Goal: Transaction & Acquisition: Subscribe to service/newsletter

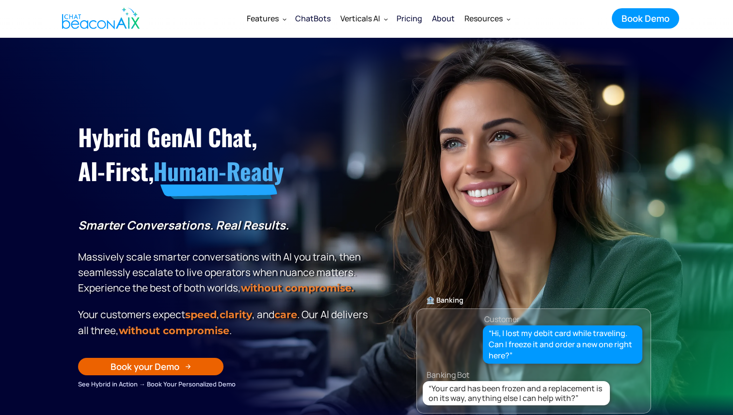
click at [409, 17] on div "Pricing" at bounding box center [410, 19] width 26 height 14
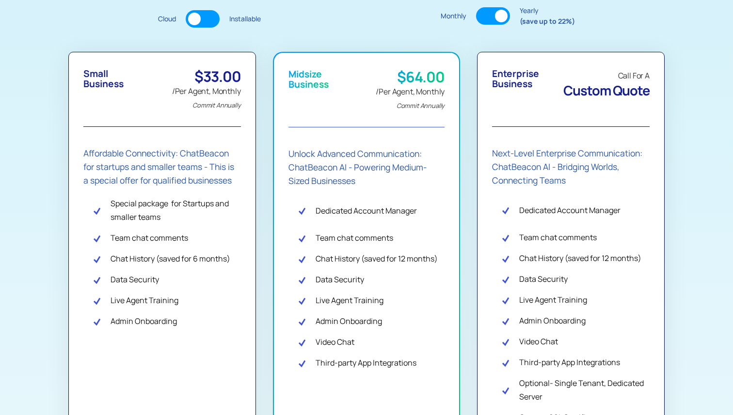
scroll to position [240, 0]
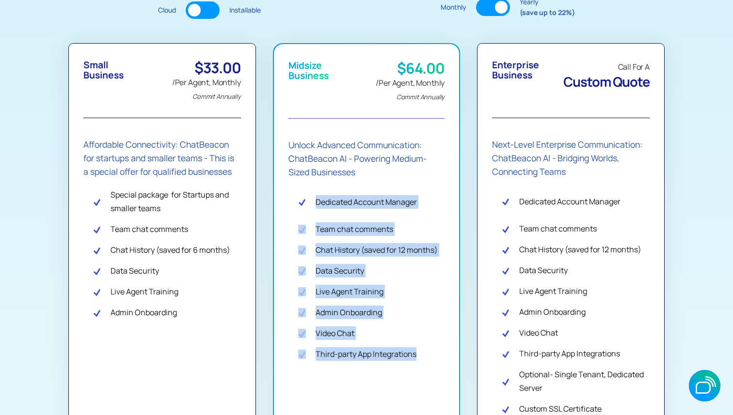
drag, startPoint x: 422, startPoint y: 354, endPoint x: 313, endPoint y: 197, distance: 190.6
click at [313, 197] on div "Dedicated Account Manager Team chat comments Chat History (saved for 12 months)…" at bounding box center [366, 310] width 157 height 242
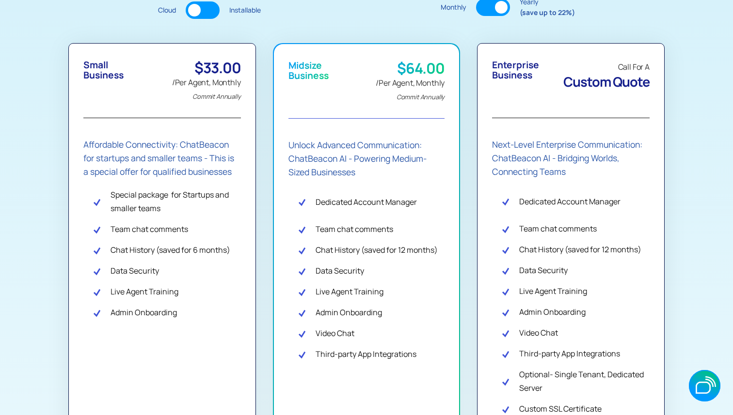
click at [314, 207] on div "Dedicated Account Manager" at bounding box center [371, 202] width 147 height 27
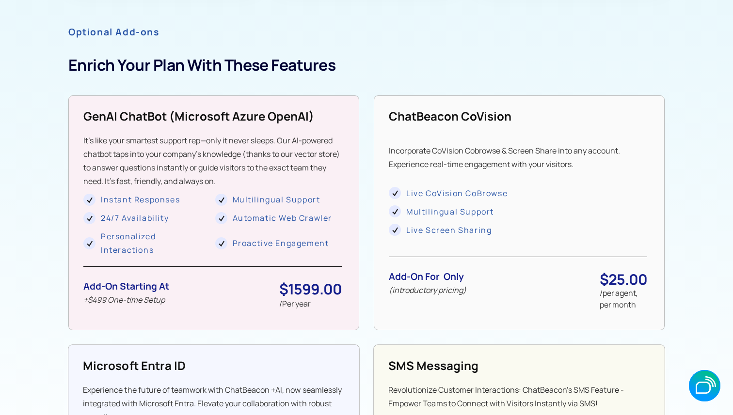
scroll to position [761, 0]
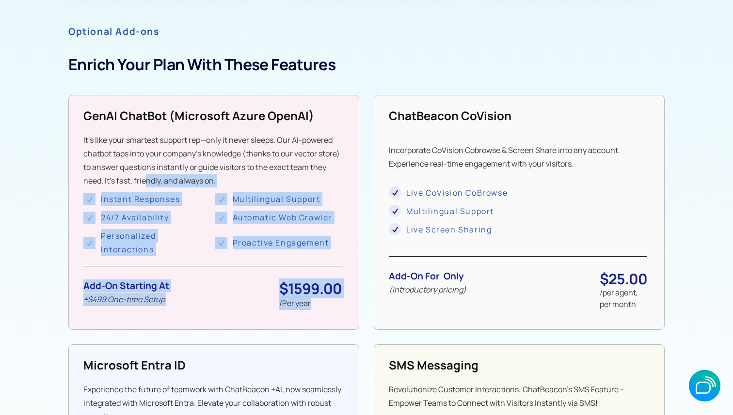
drag, startPoint x: 320, startPoint y: 306, endPoint x: 163, endPoint y: 180, distance: 201.4
click at [163, 180] on div "GenAI ChatBot (microsoft Azure OpenAI) It’s like your smartest support rep—only…" at bounding box center [212, 211] width 258 height 207
click at [270, 241] on div "Proactive Engagement" at bounding box center [281, 243] width 96 height 14
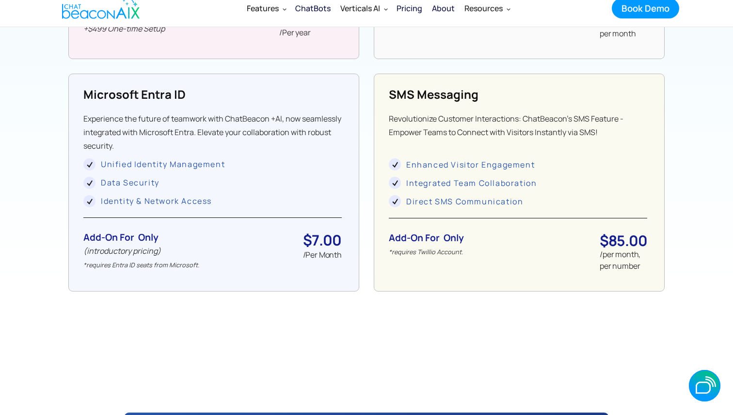
scroll to position [697, 0]
